Goal: Task Accomplishment & Management: Manage account settings

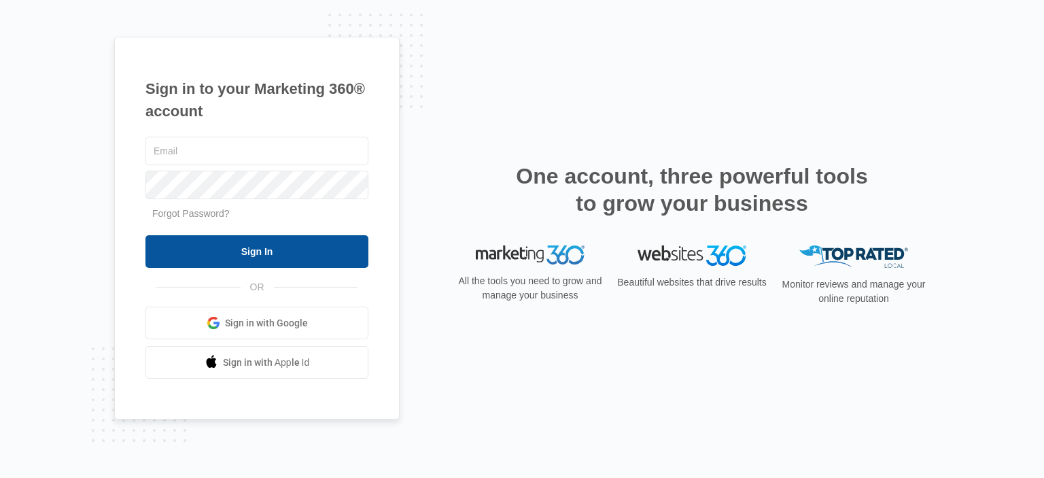
type input "[EMAIL_ADDRESS][DOMAIN_NAME]"
click at [275, 248] on input "Sign In" at bounding box center [256, 251] width 223 height 33
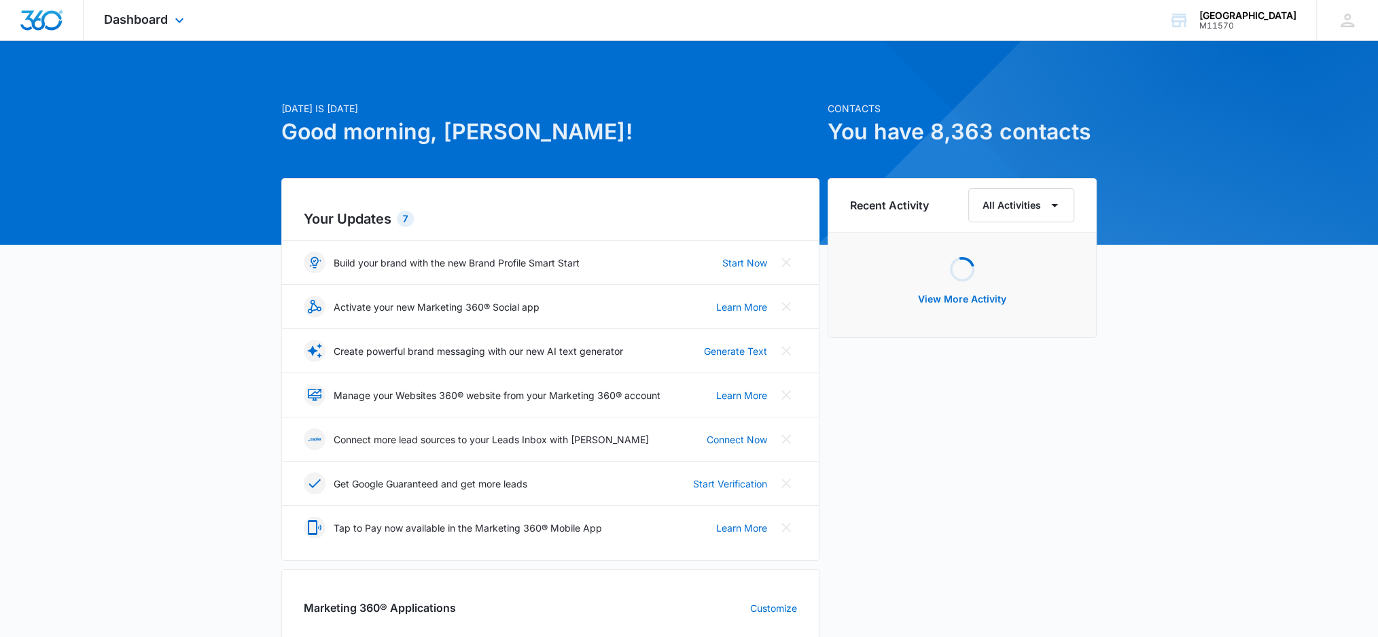
click at [181, 12] on div "Dashboard Apps Reputation Websites Forms CRM Email Social Shop Payments POS Con…" at bounding box center [146, 20] width 124 height 40
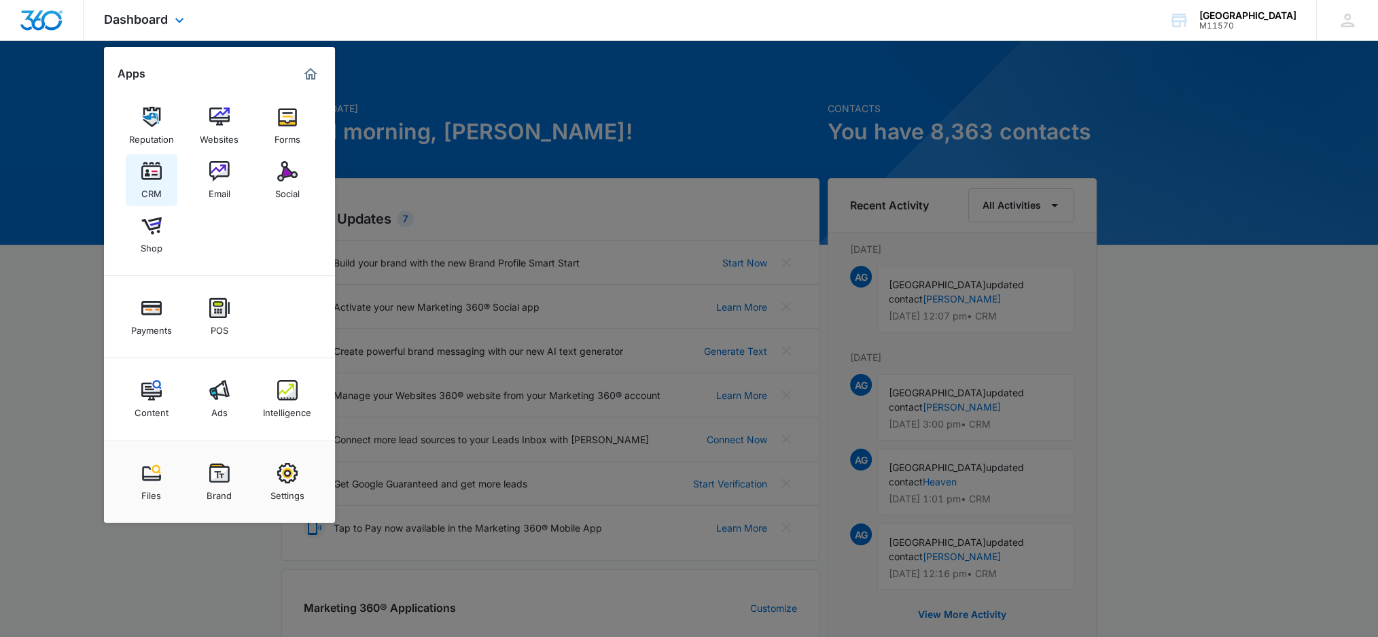
click at [160, 181] on img at bounding box center [151, 171] width 20 height 20
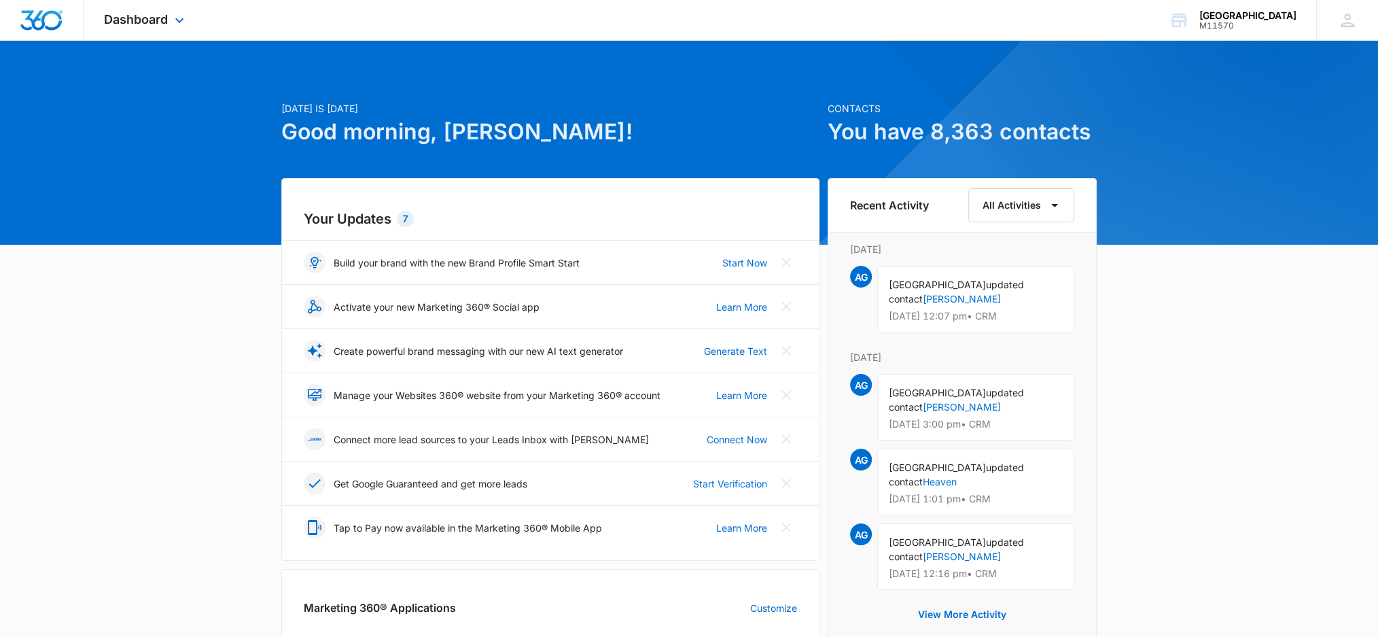
click at [160, 181] on div "Today is Tuesday, September 16th Good morning, Alegria! Contacts You have 8,363…" at bounding box center [689, 633] width 1378 height 1151
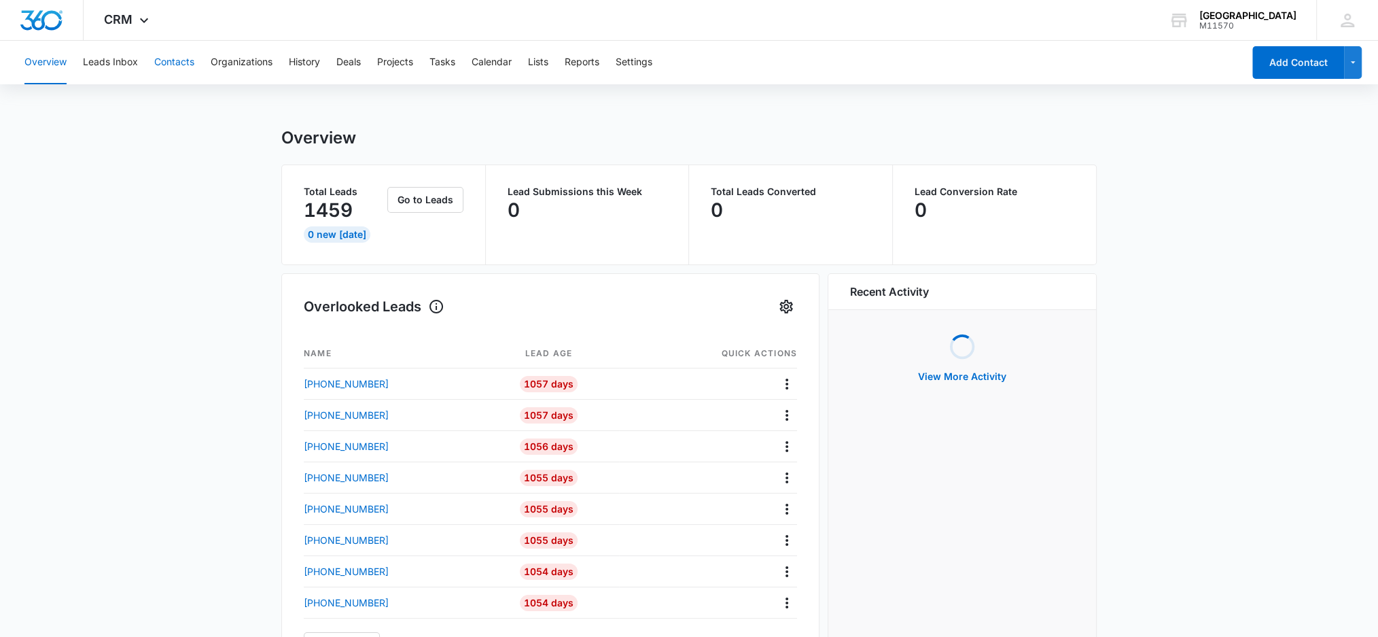
click at [180, 65] on button "Contacts" at bounding box center [174, 62] width 40 height 43
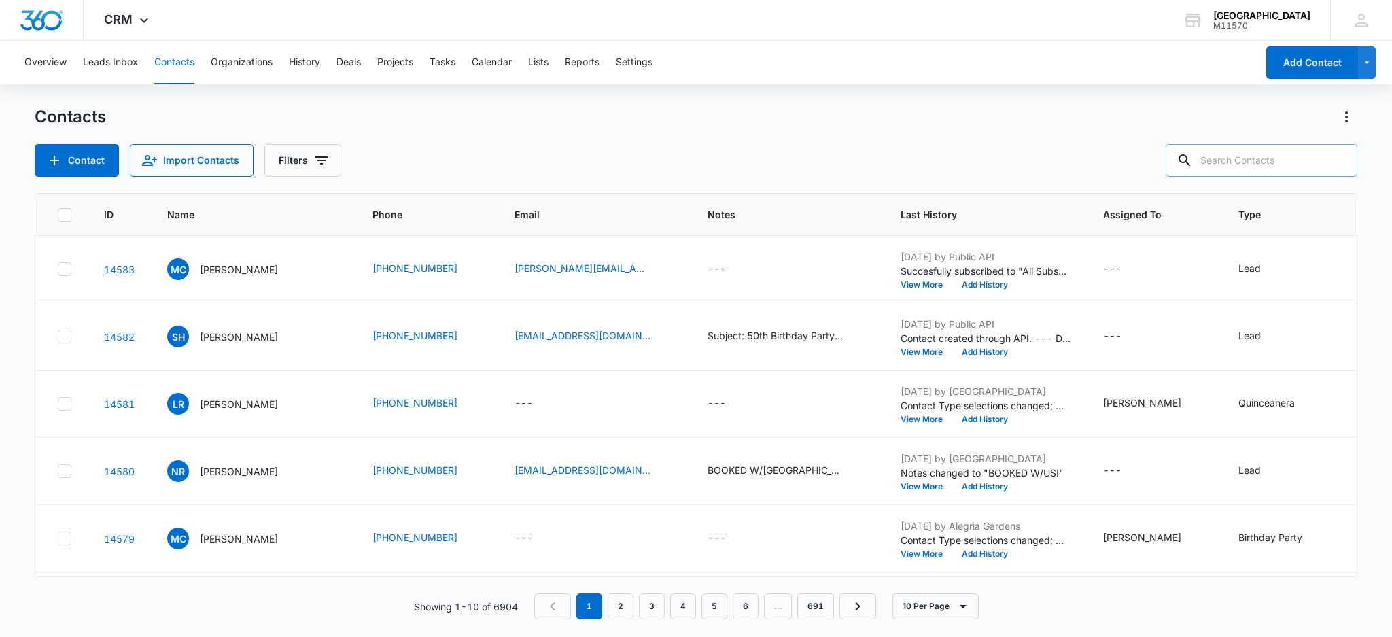
click at [1255, 157] on input "text" at bounding box center [1261, 160] width 192 height 33
type input "832-484-9688"
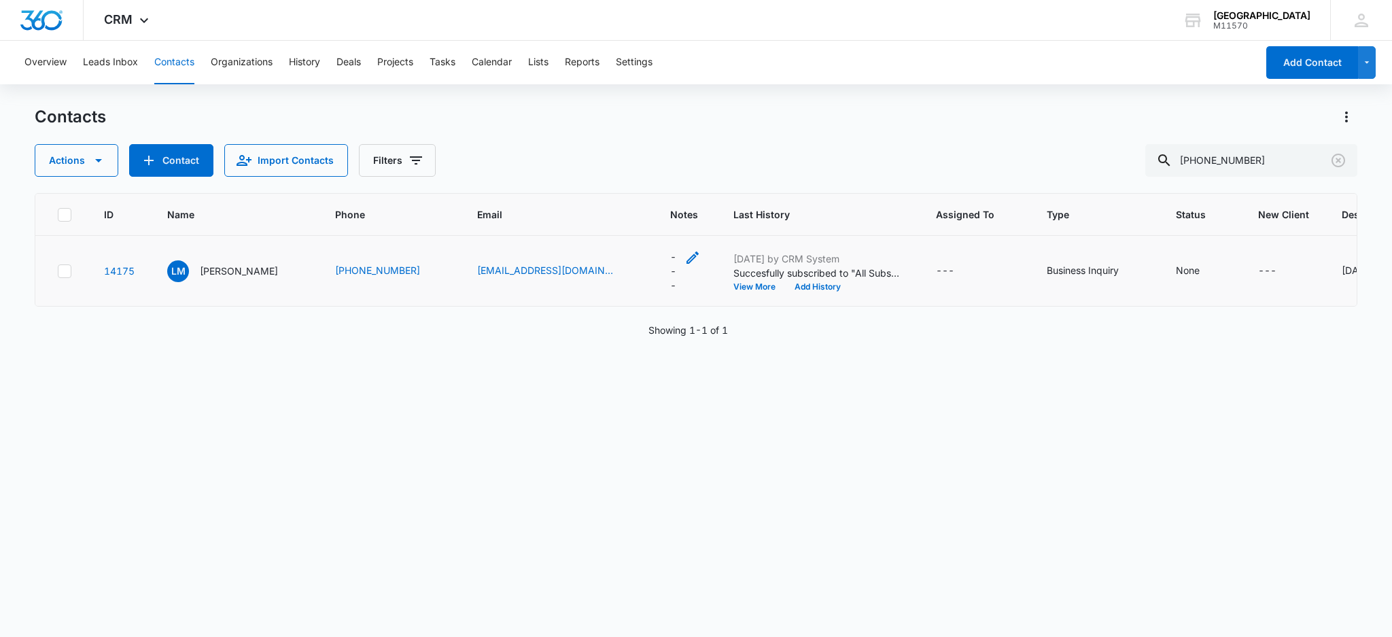
click at [684, 262] on icon "Notes - - Select to Edit Field" at bounding box center [692, 257] width 16 height 16
click at [627, 145] on textarea "Notes" at bounding box center [656, 147] width 161 height 77
type textarea "s"
type textarea "STOP"
click at [697, 206] on button "Save" at bounding box center [717, 213] width 40 height 26
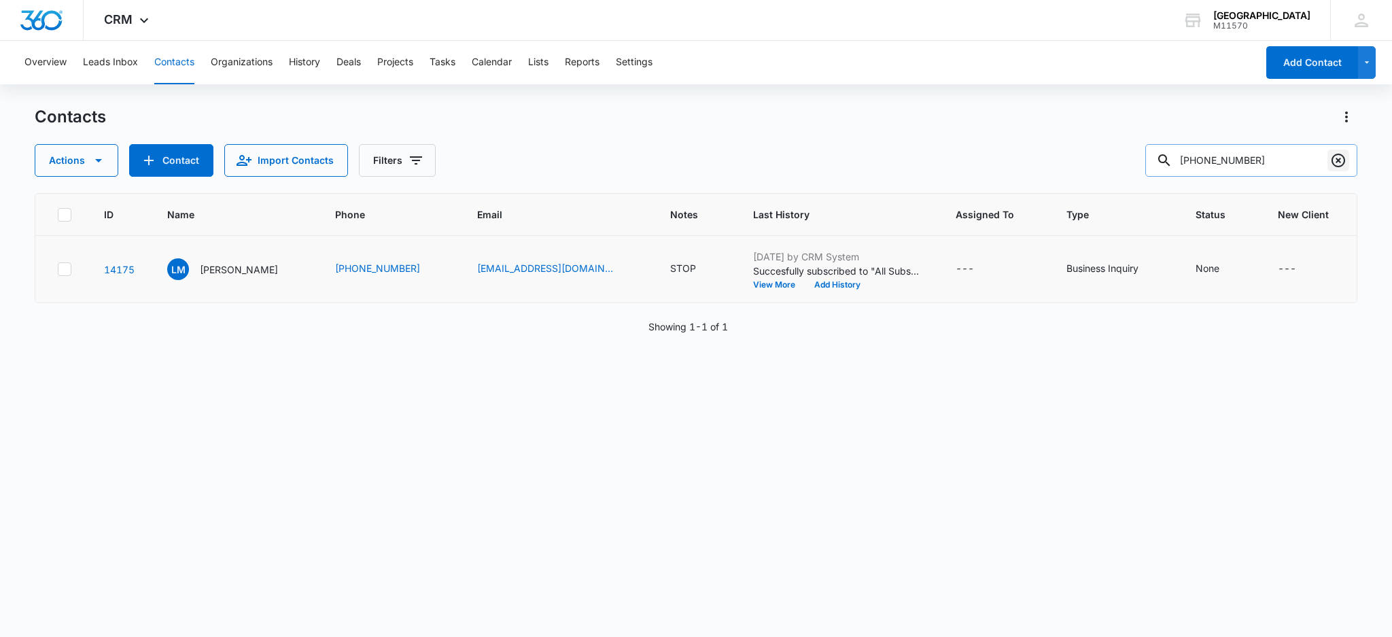
click at [1342, 164] on icon "Clear" at bounding box center [1338, 160] width 16 height 16
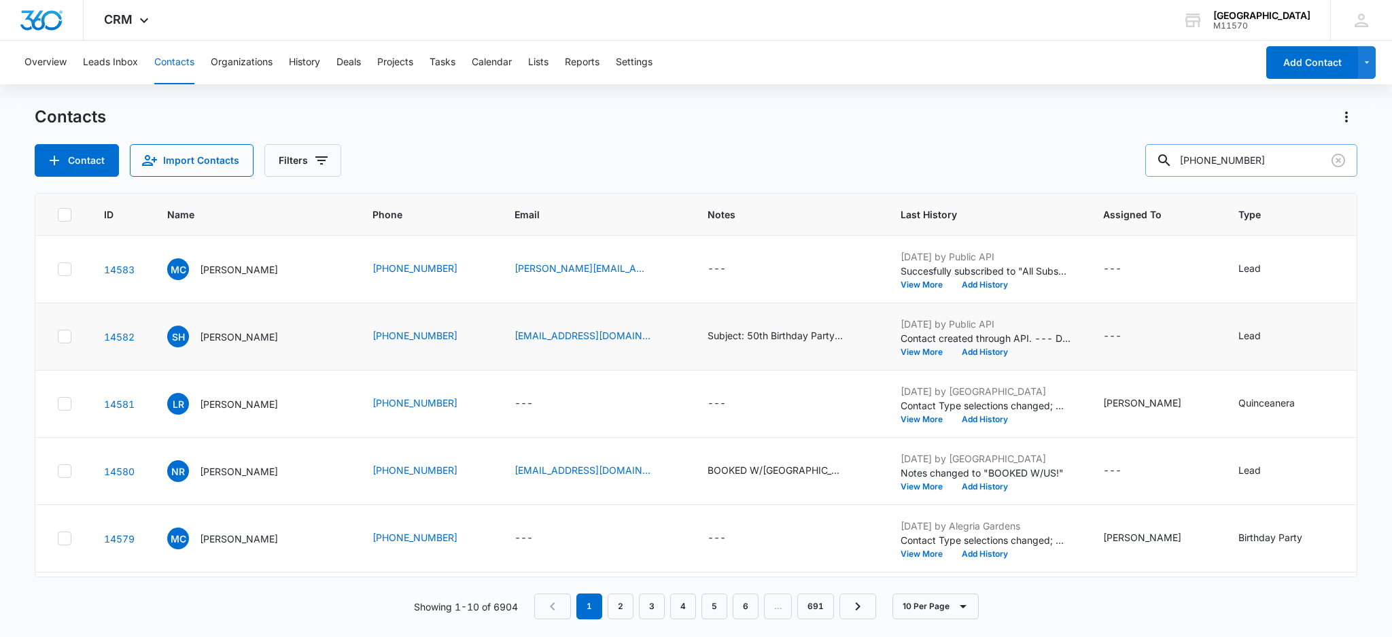
type input "347-863-5320"
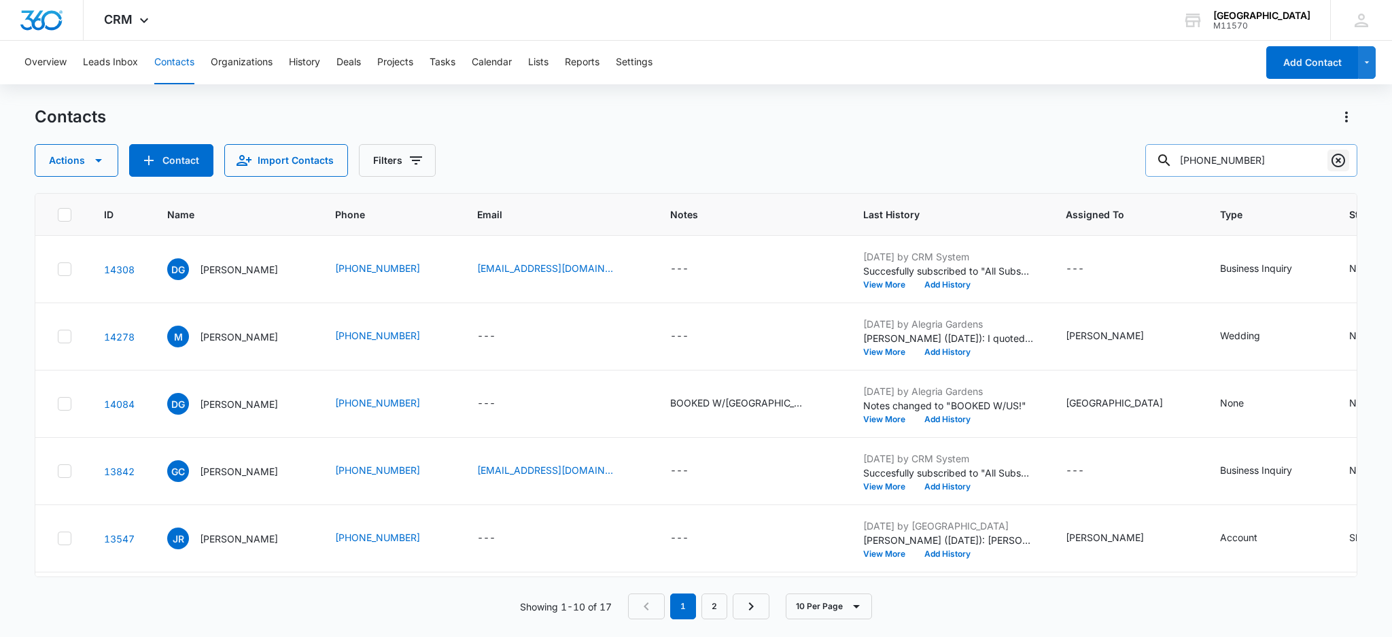
click at [1341, 160] on icon "Clear" at bounding box center [1338, 160] width 16 height 16
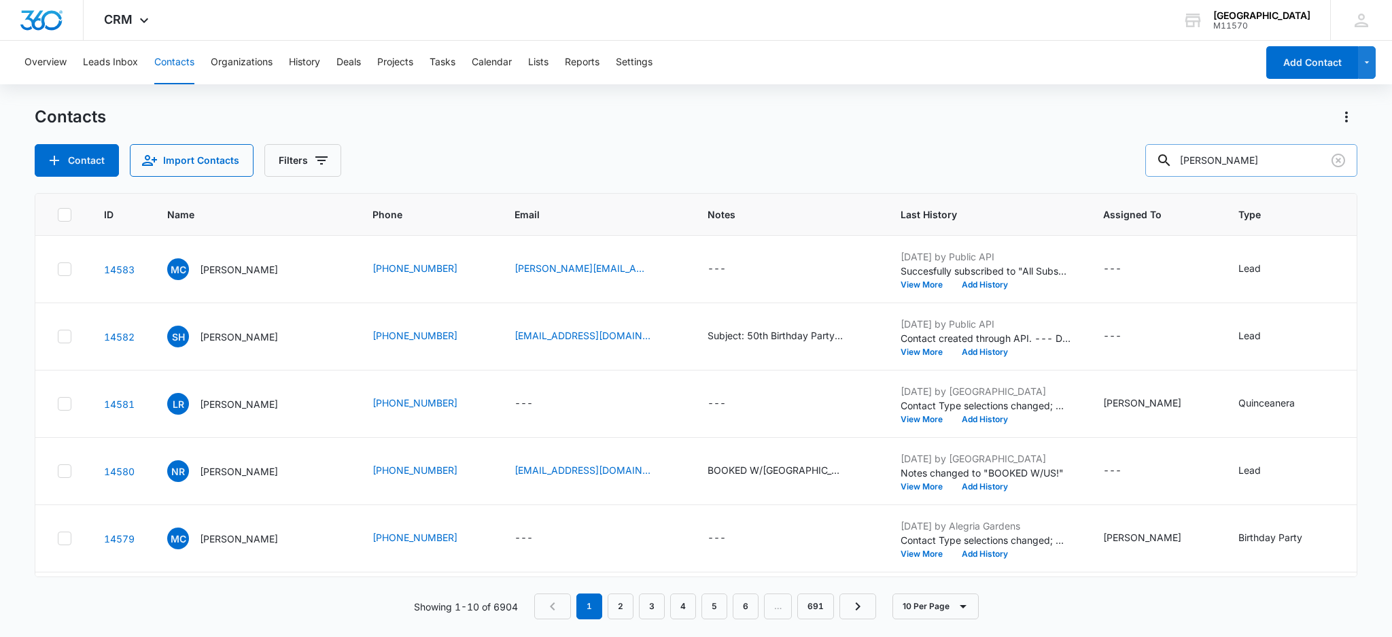
type input "Josue"
